Goal: Information Seeking & Learning: Compare options

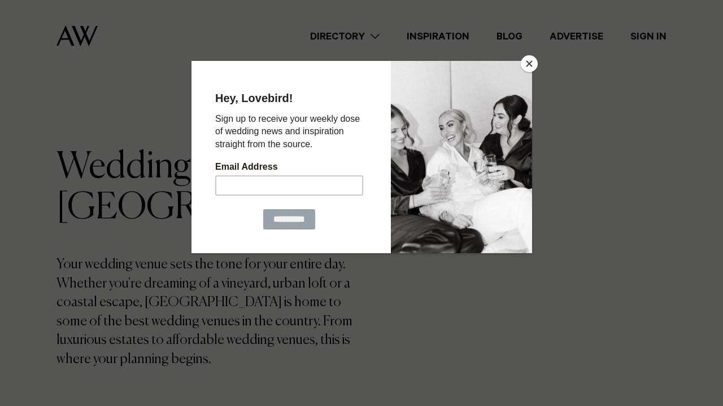
click at [526, 62] on button "Close" at bounding box center [528, 63] width 17 height 17
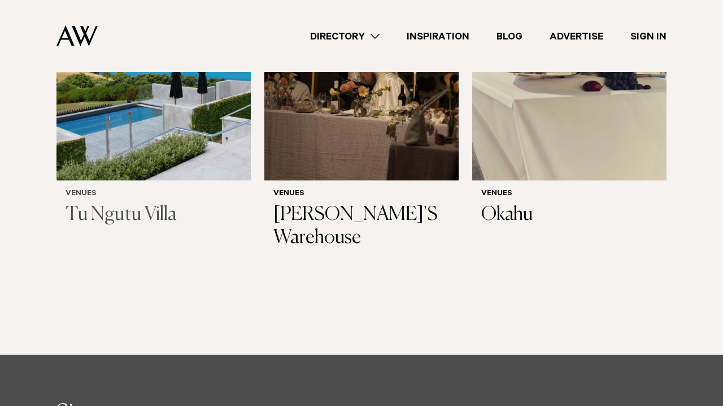
scroll to position [5896, 0]
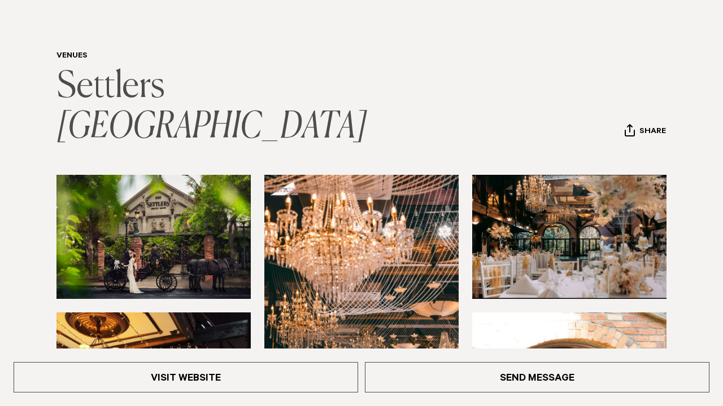
scroll to position [74, 0]
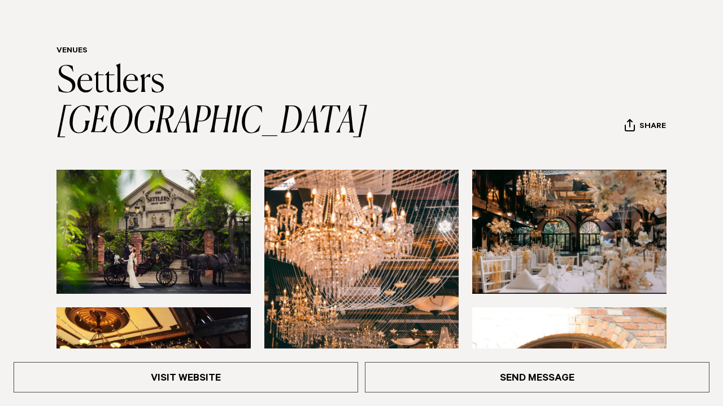
click at [527, 172] on img at bounding box center [569, 232] width 194 height 124
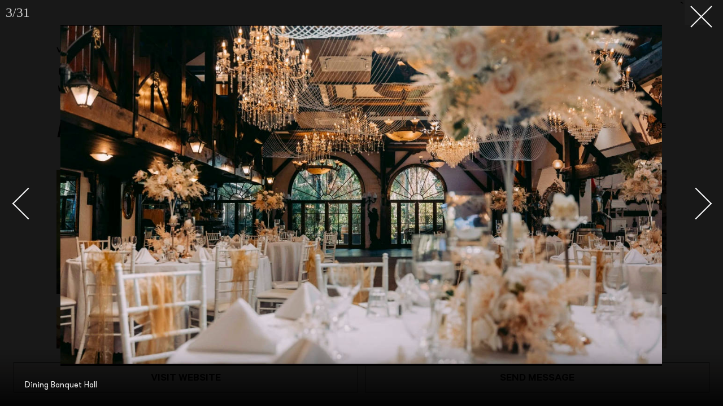
click at [701, 210] on div "Next slide" at bounding box center [696, 204] width 32 height 32
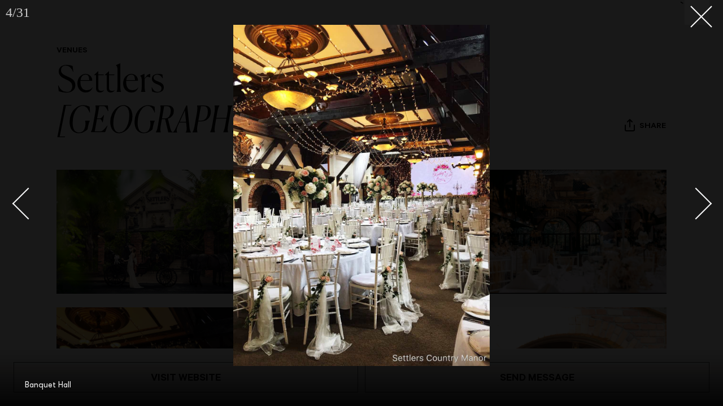
click at [701, 211] on div "Next slide" at bounding box center [696, 204] width 32 height 32
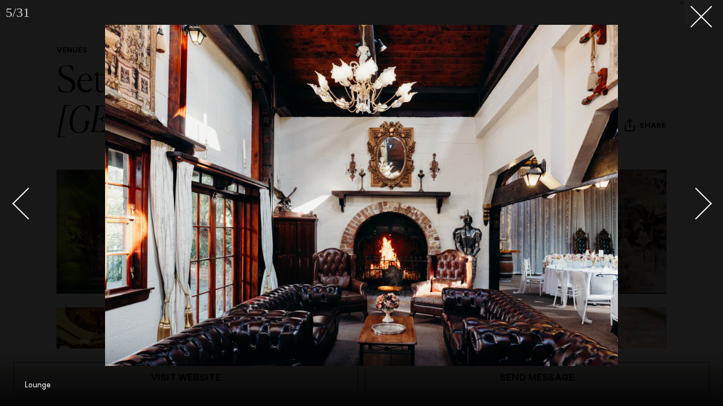
click at [701, 211] on div "Next slide" at bounding box center [696, 204] width 32 height 32
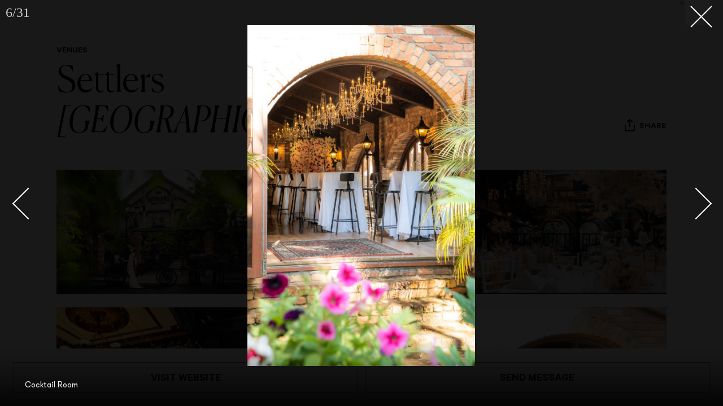
click at [701, 211] on div "Next slide" at bounding box center [696, 204] width 32 height 32
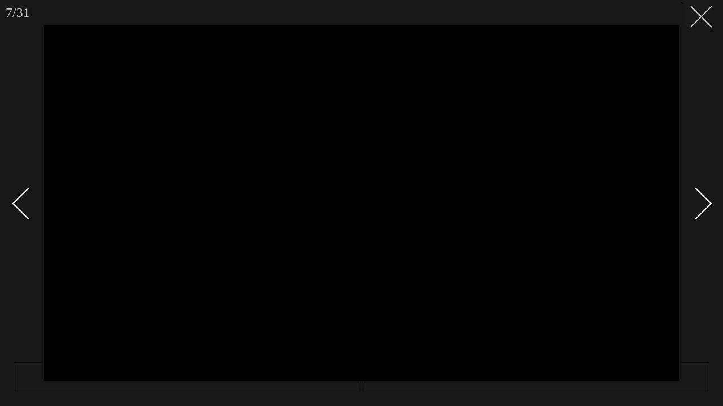
click at [705, 19] on button at bounding box center [696, 12] width 25 height 25
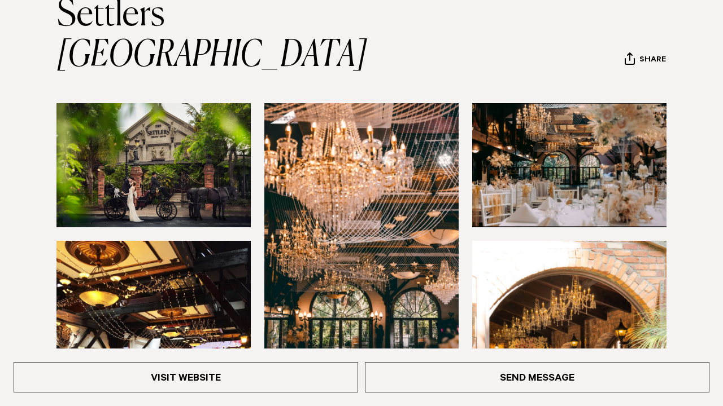
scroll to position [132, 0]
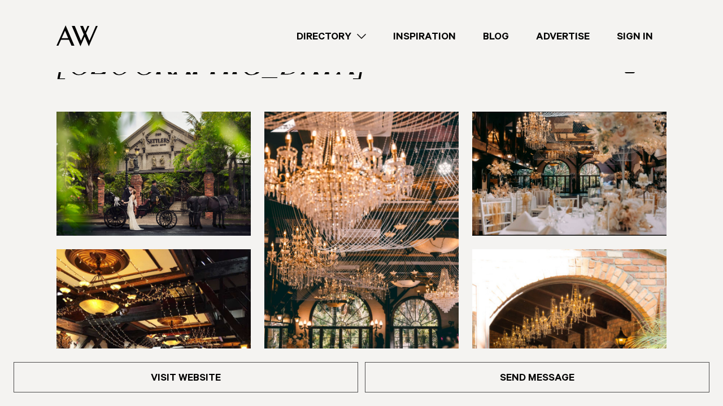
click at [515, 171] on img at bounding box center [569, 174] width 194 height 124
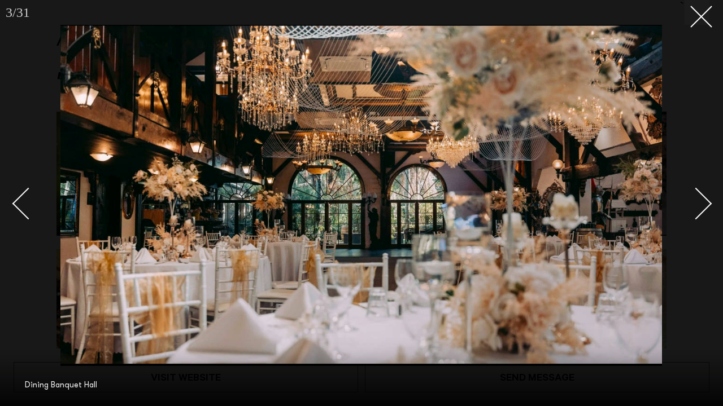
click at [693, 122] on div at bounding box center [361, 203] width 723 height 406
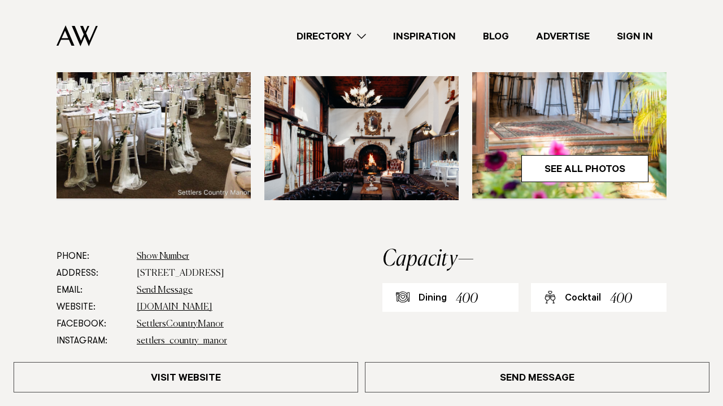
scroll to position [404, 0]
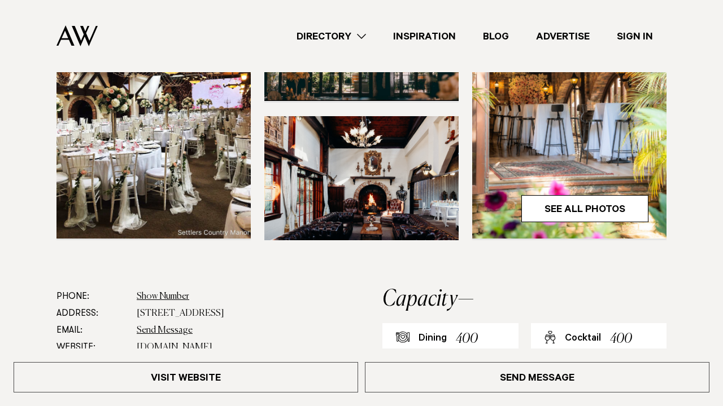
click at [506, 155] on img at bounding box center [569, 108] width 194 height 260
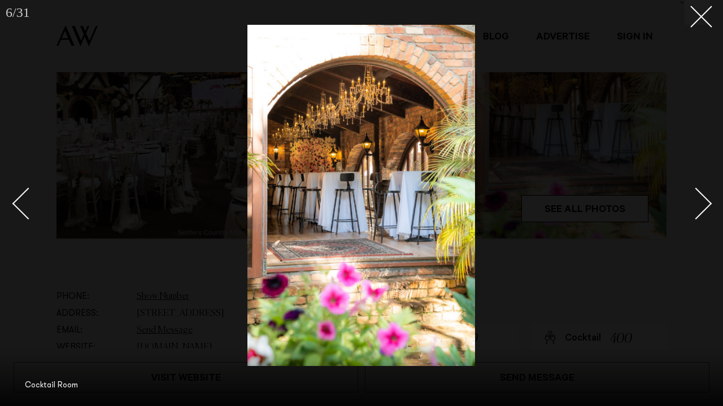
click at [712, 199] on div at bounding box center [361, 203] width 723 height 406
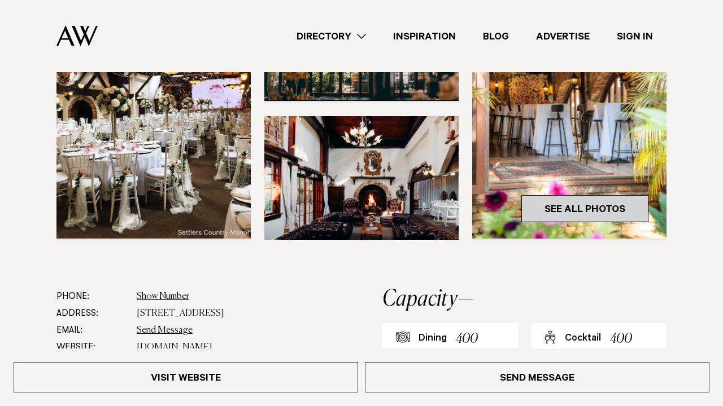
click at [590, 195] on link "See All Photos" at bounding box center [584, 208] width 127 height 27
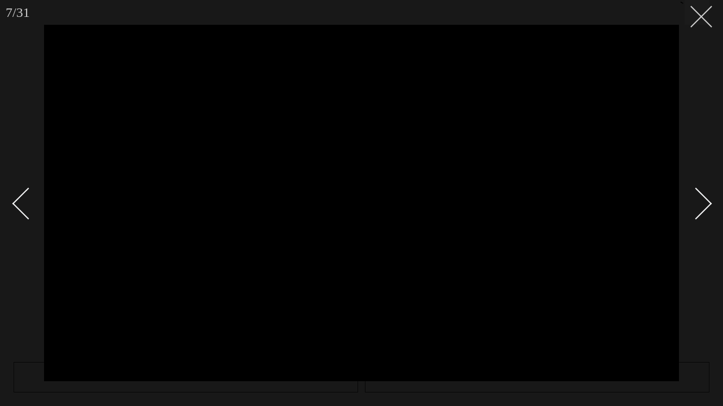
click at [707, 11] on button at bounding box center [696, 12] width 25 height 25
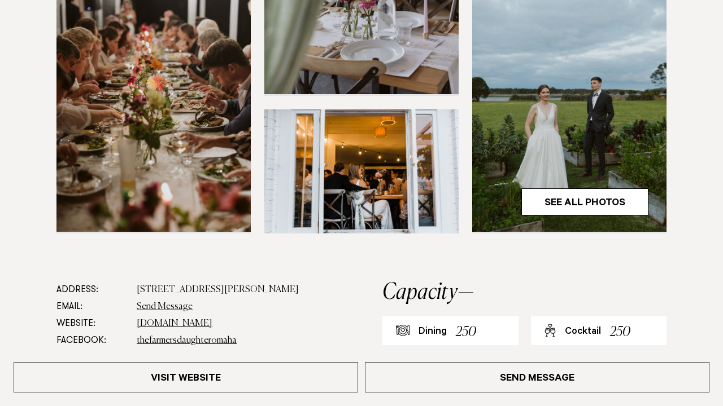
scroll to position [370, 0]
click at [535, 192] on link "See All Photos" at bounding box center [584, 202] width 127 height 27
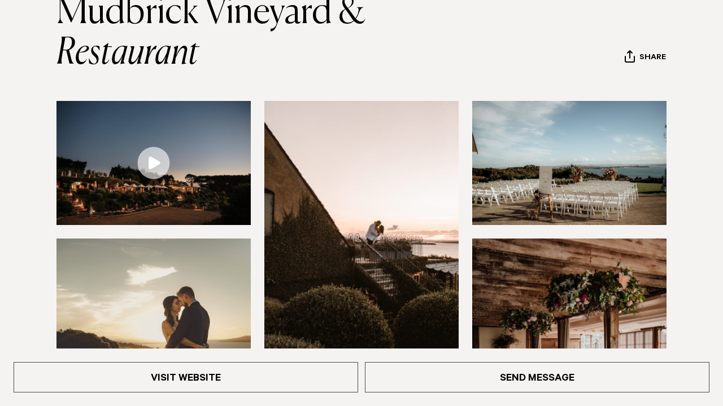
scroll to position [165, 0]
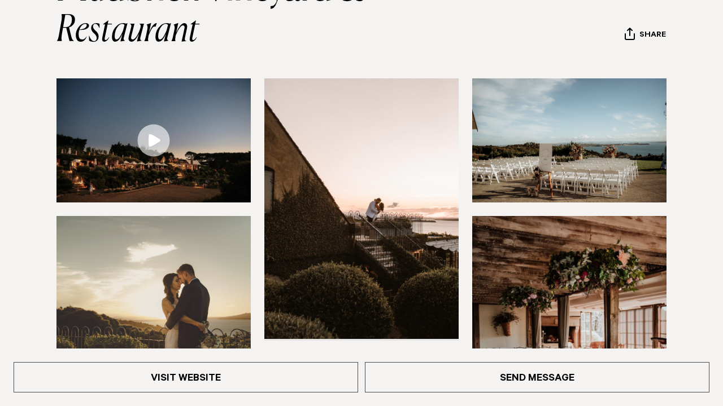
click at [195, 165] on img at bounding box center [153, 140] width 194 height 124
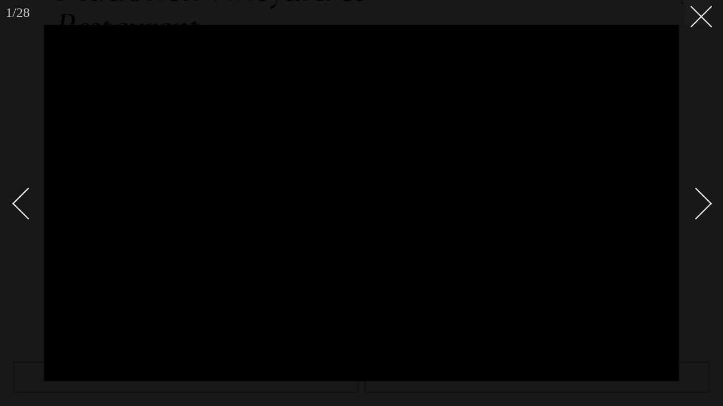
click at [706, 202] on div "Next slide" at bounding box center [696, 204] width 32 height 32
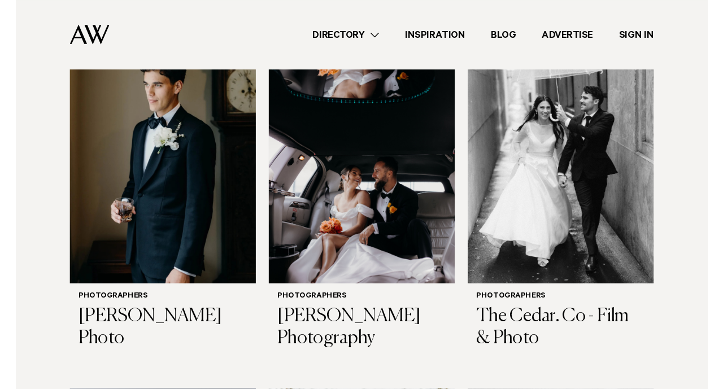
scroll to position [2291, 0]
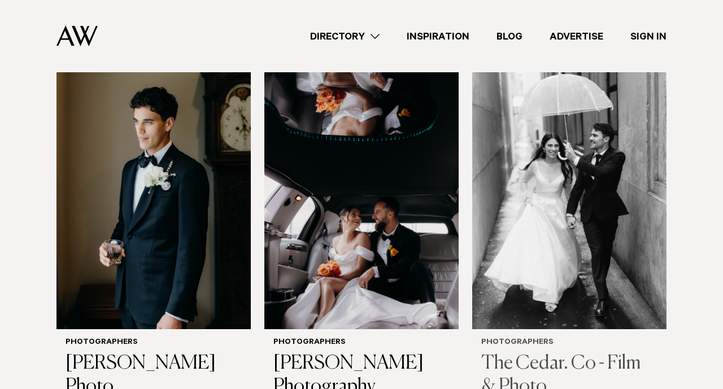
click at [555, 222] on img at bounding box center [569, 199] width 194 height 260
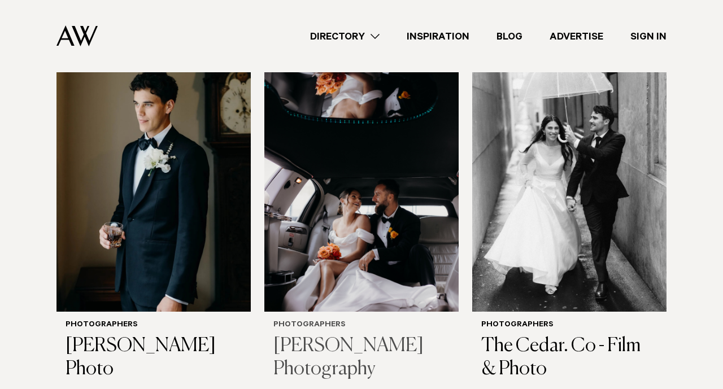
scroll to position [2272, 0]
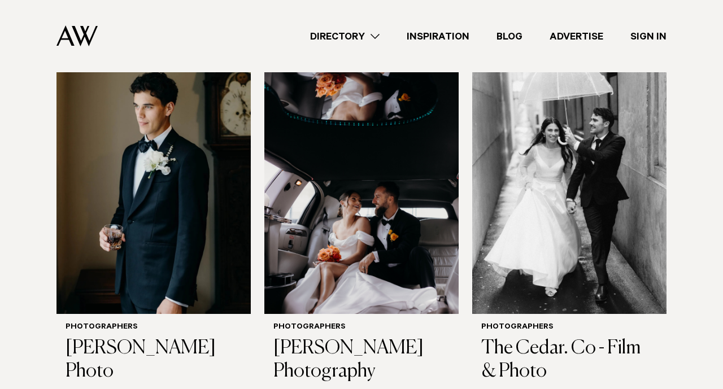
click at [364, 38] on link "Directory" at bounding box center [344, 36] width 97 height 15
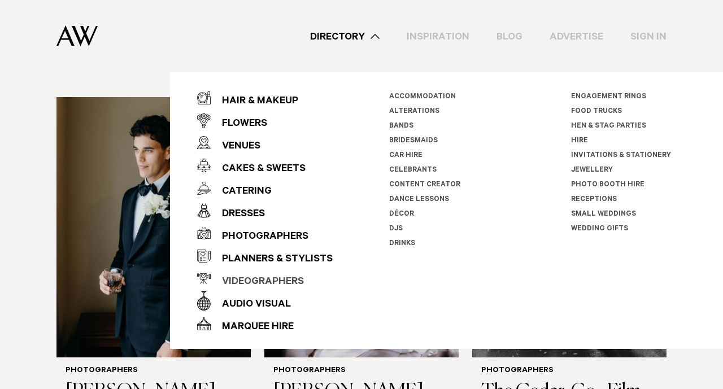
click at [257, 279] on div "Videographers" at bounding box center [257, 282] width 93 height 23
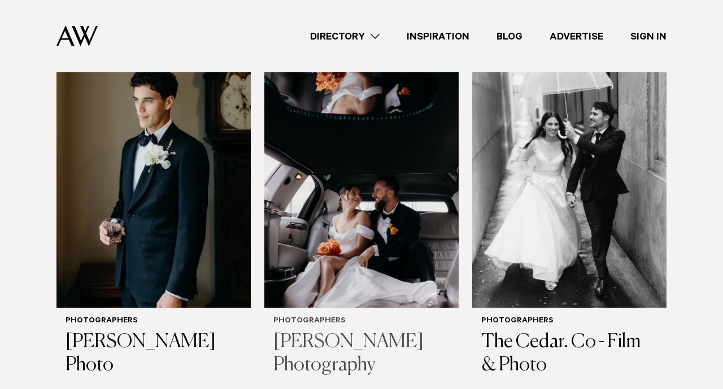
scroll to position [2282, 0]
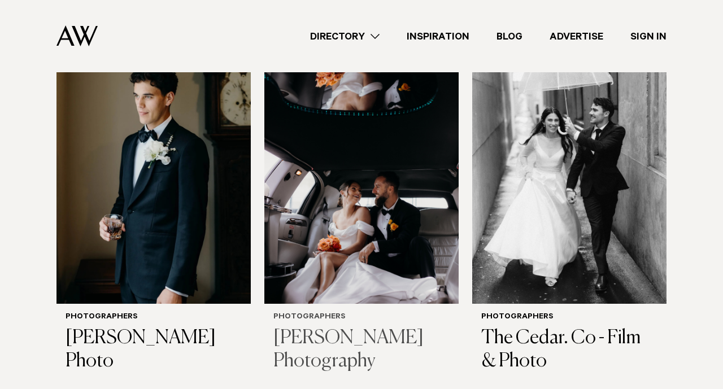
click at [337, 327] on h3 "[PERSON_NAME] Photography" at bounding box center [361, 350] width 176 height 46
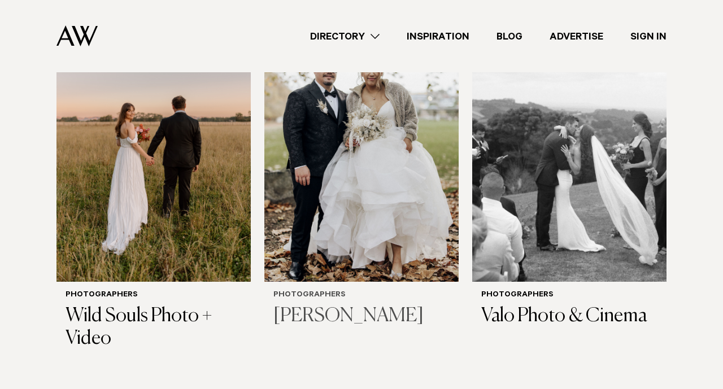
scroll to position [2676, 0]
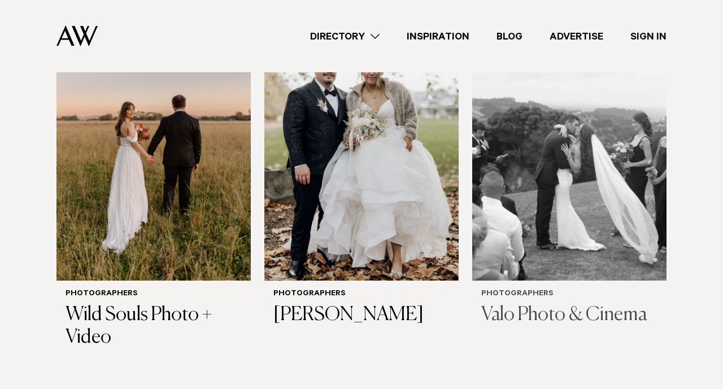
click at [536, 304] on h3 "Valo Photo & Cinema" at bounding box center [569, 315] width 176 height 23
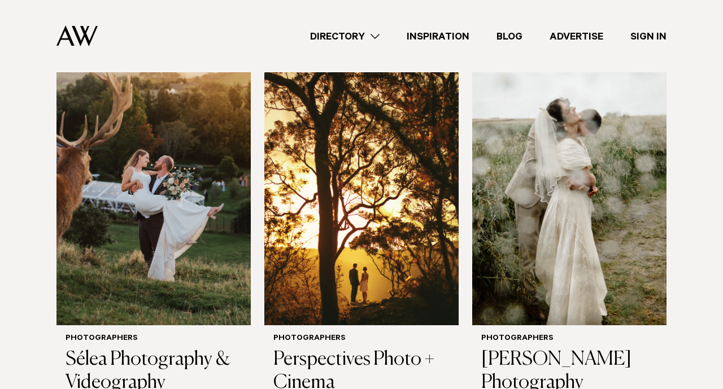
scroll to position [1365, 0]
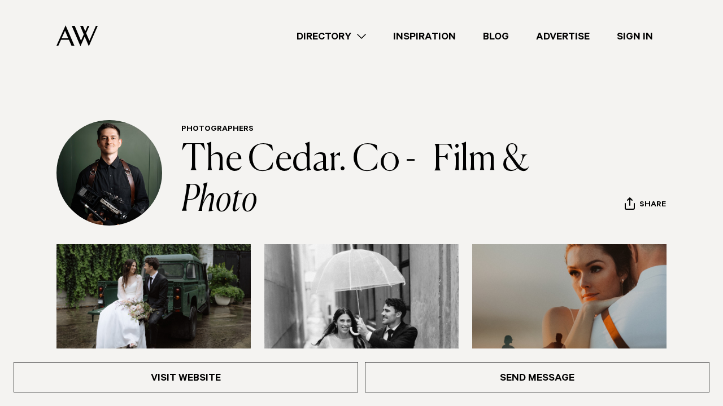
click at [358, 33] on link "Directory" at bounding box center [331, 36] width 97 height 15
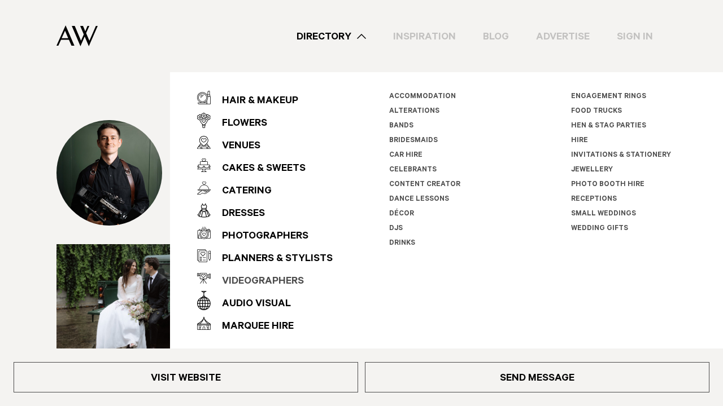
click at [261, 279] on div "Videographers" at bounding box center [257, 282] width 93 height 23
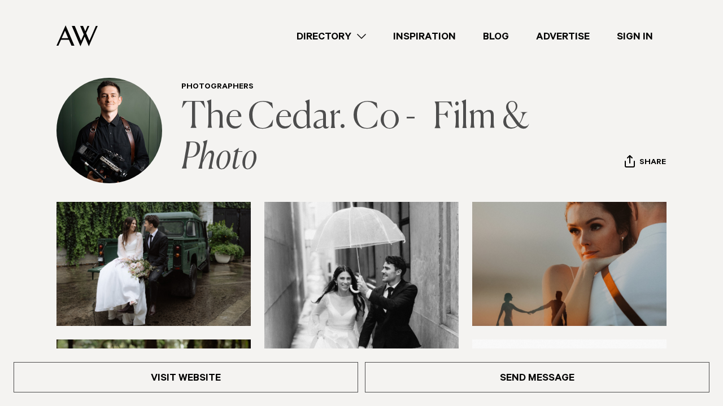
scroll to position [3, 0]
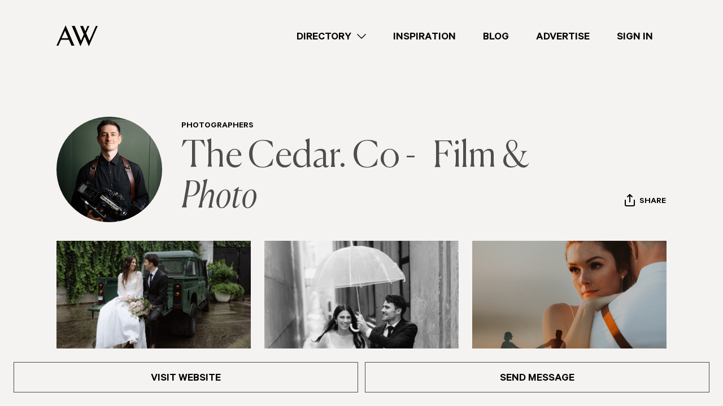
click at [257, 157] on link "The Cedar. Co - Film & Photo" at bounding box center [357, 177] width 353 height 77
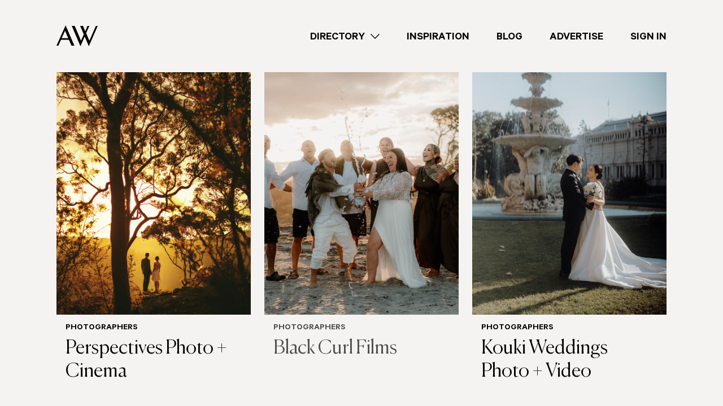
scroll to position [424, 0]
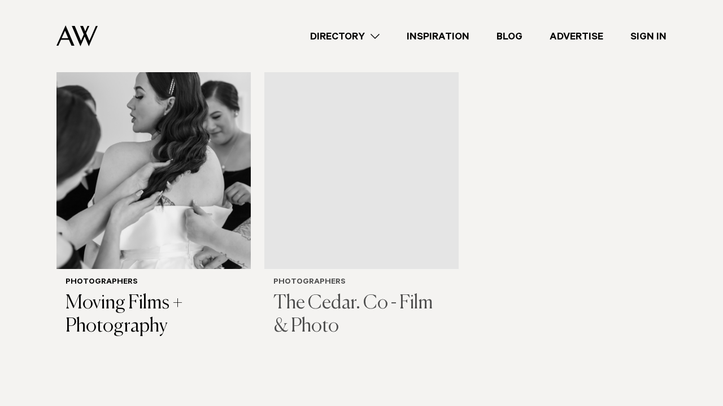
scroll to position [1951, 0]
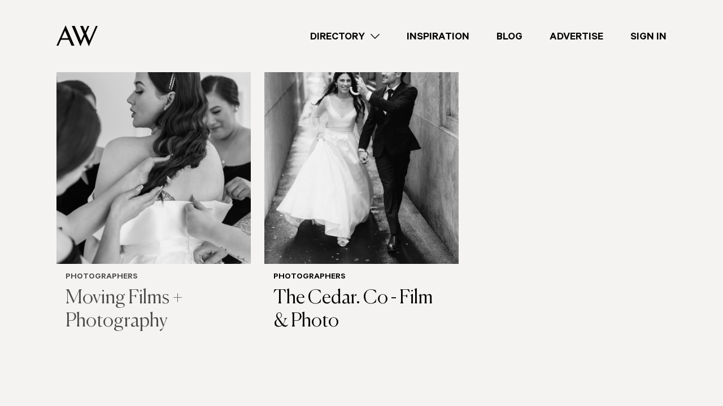
click at [135, 295] on h3 "Moving Films + Photography" at bounding box center [153, 310] width 176 height 46
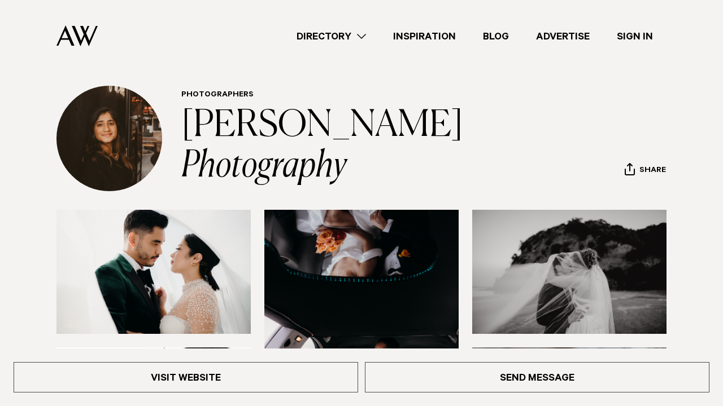
scroll to position [6, 0]
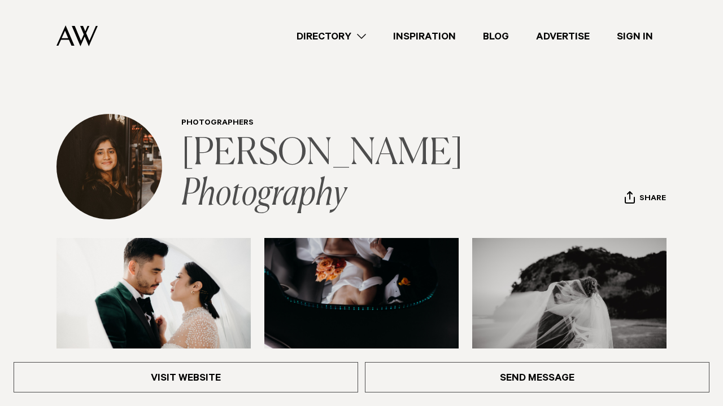
click at [274, 161] on link "[PERSON_NAME] Photography" at bounding box center [324, 174] width 287 height 77
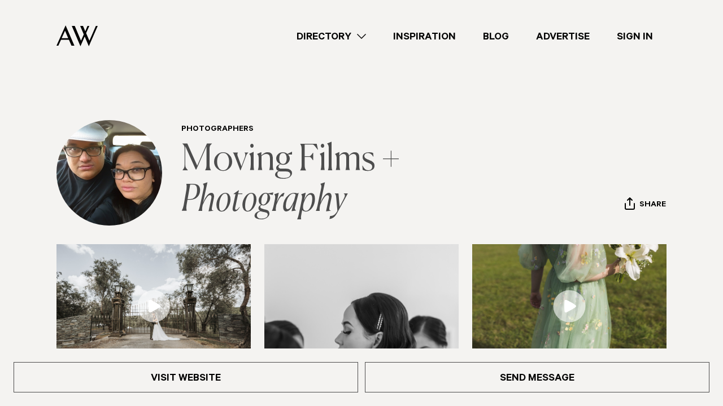
click at [261, 162] on link "Moving Films + Photography" at bounding box center [293, 180] width 225 height 77
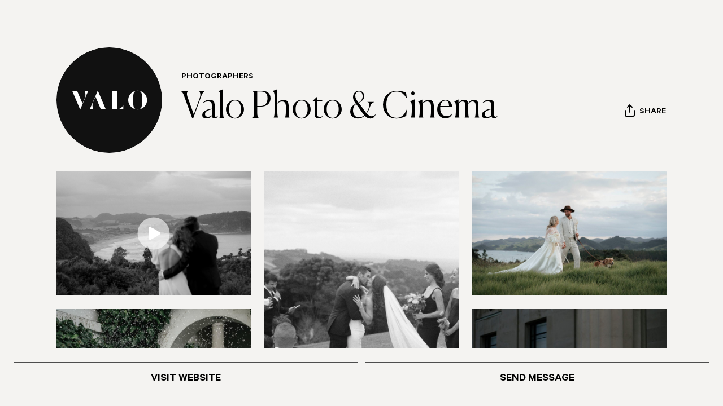
scroll to position [77, 0]
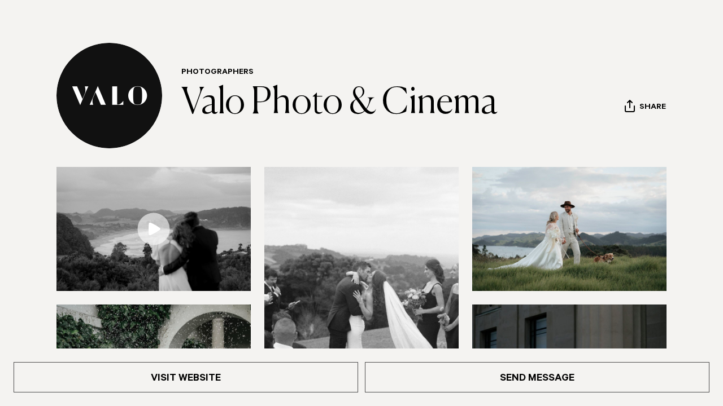
click at [183, 216] on img at bounding box center [153, 229] width 194 height 124
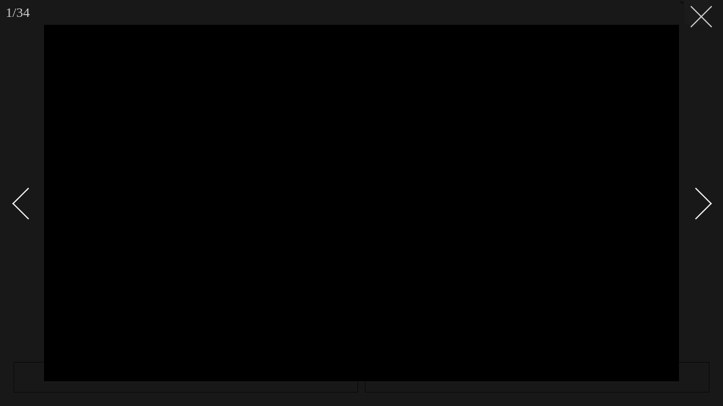
click at [704, 18] on button at bounding box center [696, 12] width 25 height 25
